Goal: Navigation & Orientation: Find specific page/section

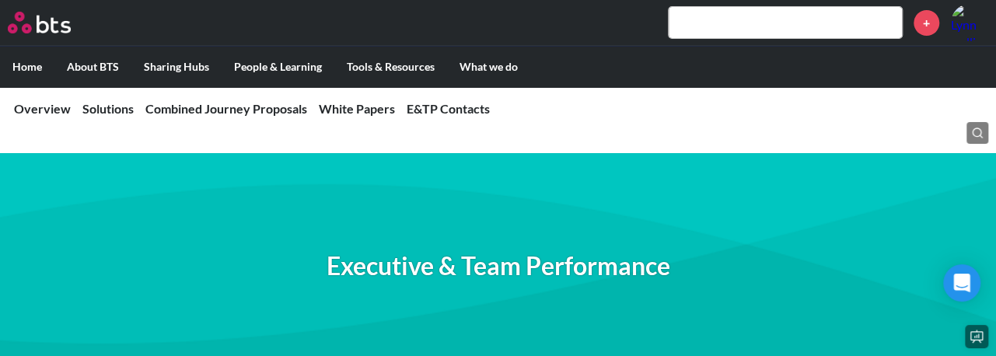
click at [31, 62] on label "Home" at bounding box center [27, 67] width 54 height 40
click at [0, 0] on input "Home" at bounding box center [0, 0] width 0 height 0
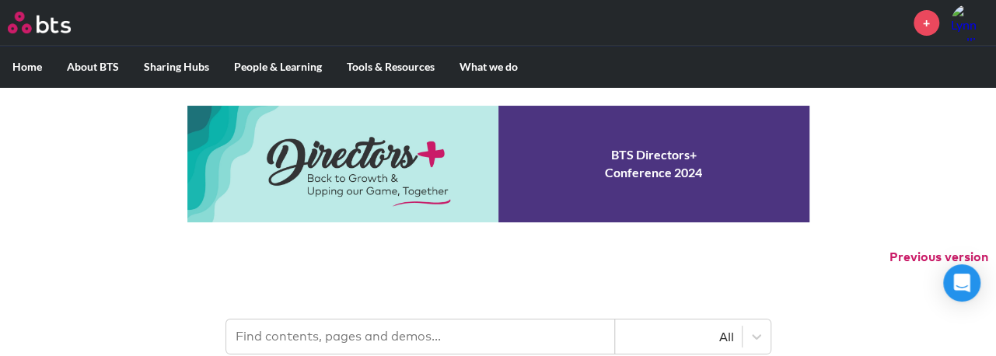
click at [26, 70] on label "Home" at bounding box center [27, 67] width 54 height 40
click at [0, 0] on input "Home" at bounding box center [0, 0] width 0 height 0
